Goal: Information Seeking & Learning: Check status

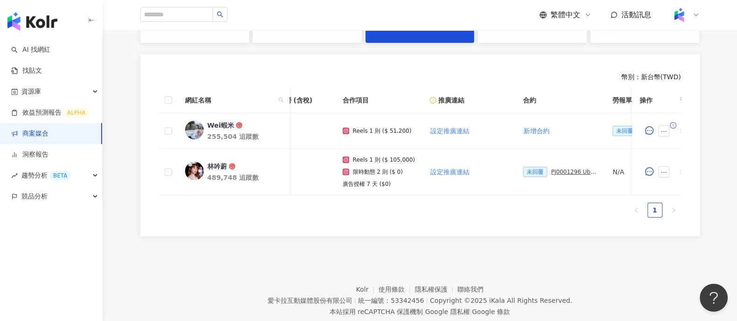
scroll to position [0, 34]
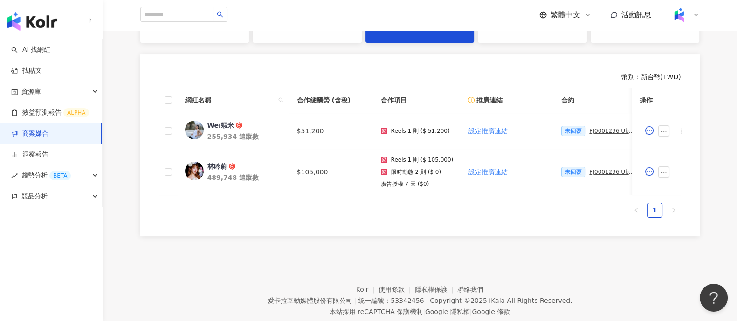
click at [49, 136] on link "商案媒合" at bounding box center [29, 133] width 37 height 9
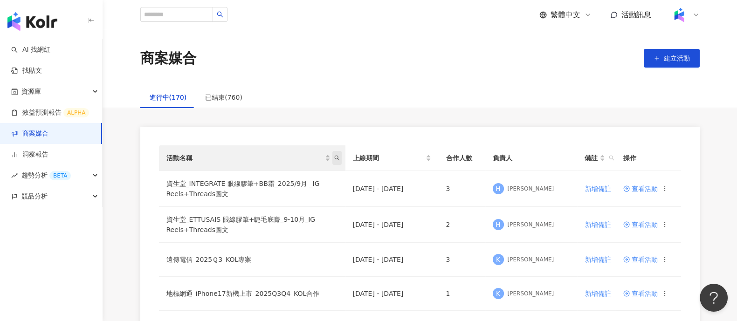
click at [335, 160] on icon "search" at bounding box center [337, 158] width 6 height 6
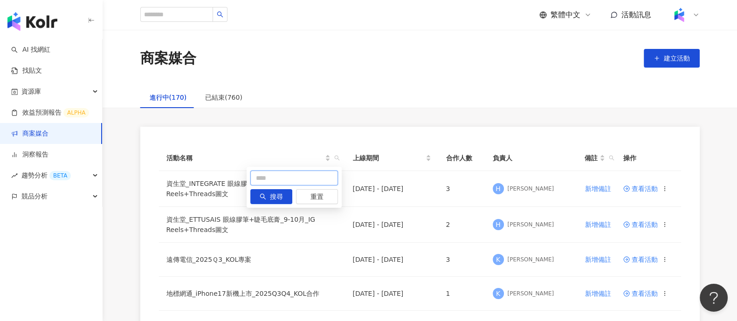
click at [302, 180] on input "text" at bounding box center [294, 178] width 88 height 15
type input "****"
click at [278, 198] on span "搜尋" at bounding box center [276, 197] width 13 height 15
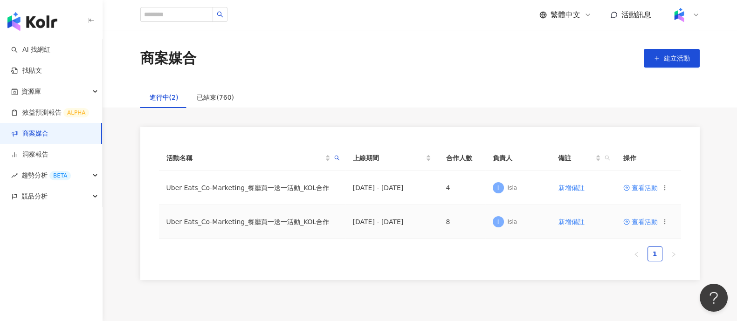
click at [635, 219] on span "查看活動" at bounding box center [641, 222] width 35 height 7
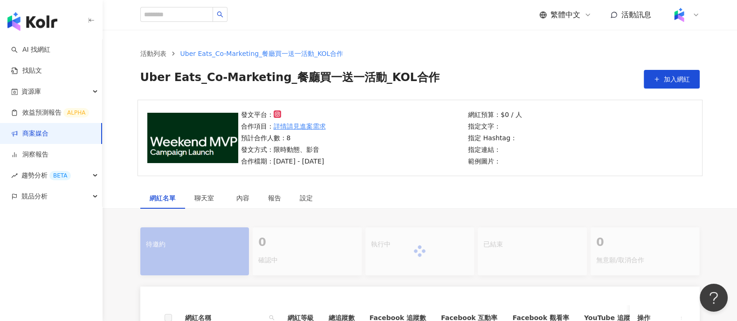
scroll to position [219, 0]
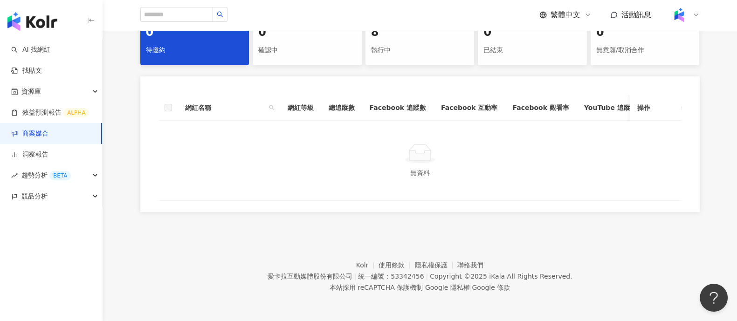
click at [422, 33] on div "8 執行中" at bounding box center [420, 41] width 109 height 48
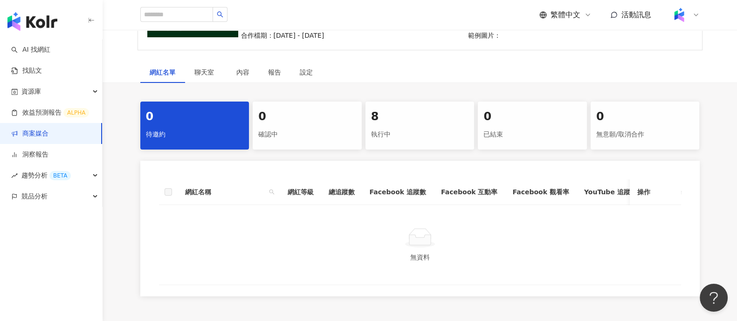
scroll to position [175, 0]
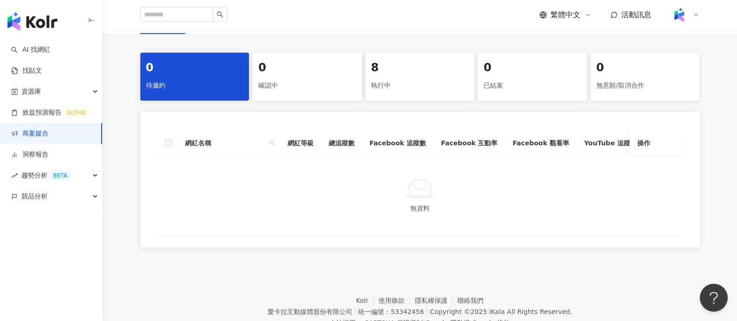
click at [44, 139] on link "商案媒合" at bounding box center [29, 133] width 37 height 9
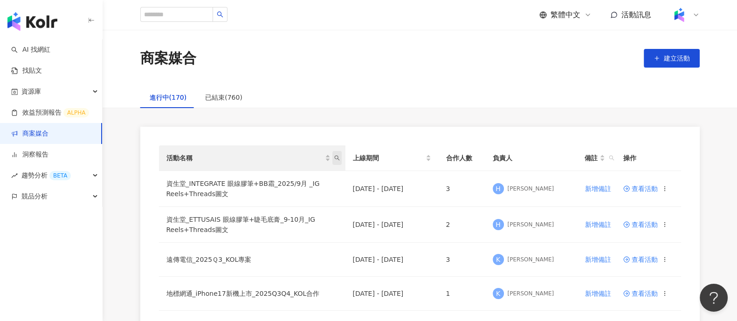
click at [340, 157] on span "活動名稱" at bounding box center [337, 158] width 9 height 14
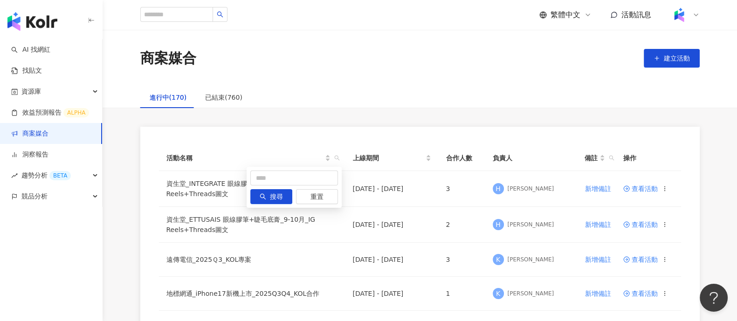
click at [273, 170] on div "搜尋 重置" at bounding box center [294, 187] width 95 height 41
click at [278, 175] on input "text" at bounding box center [294, 178] width 88 height 15
type input "**"
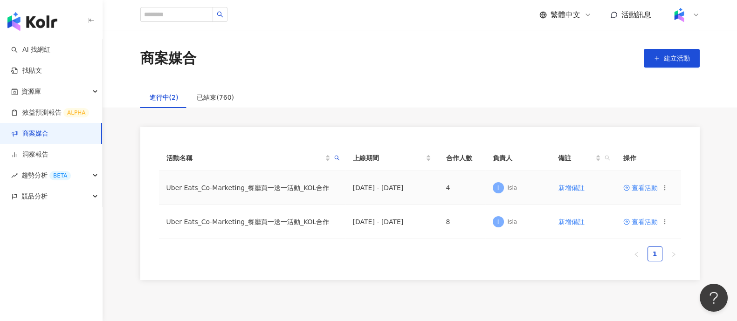
click at [649, 190] on span "查看活動" at bounding box center [641, 188] width 35 height 7
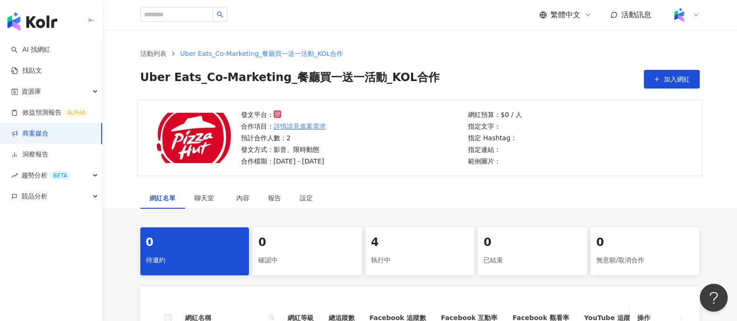
scroll to position [219, 0]
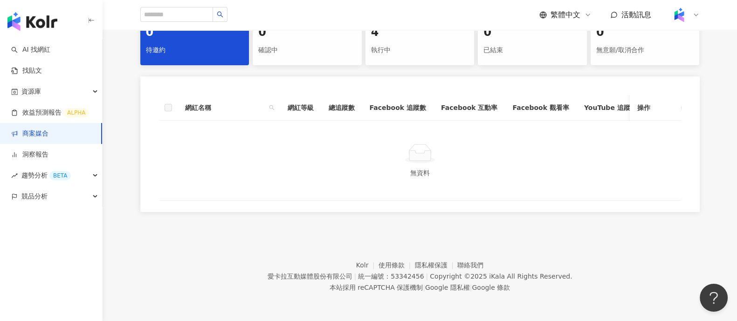
click at [408, 43] on div "執行中" at bounding box center [420, 50] width 98 height 16
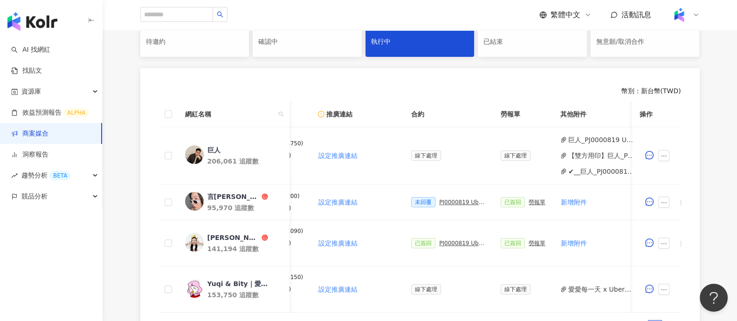
scroll to position [0, 151]
